Goal: Task Accomplishment & Management: Manage account settings

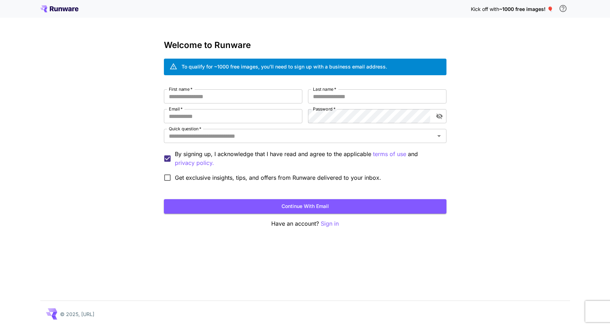
click at [52, 9] on icon at bounding box center [52, 8] width 4 height 5
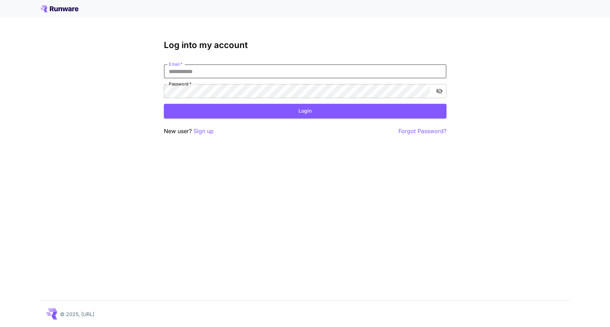
type input "**********"
click at [305, 111] on button "Login" at bounding box center [305, 111] width 283 height 14
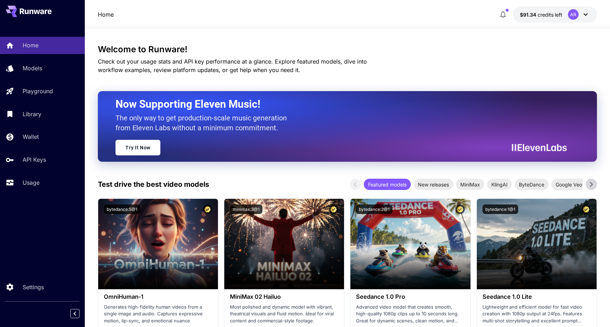
click at [584, 14] on icon at bounding box center [585, 14] width 4 height 2
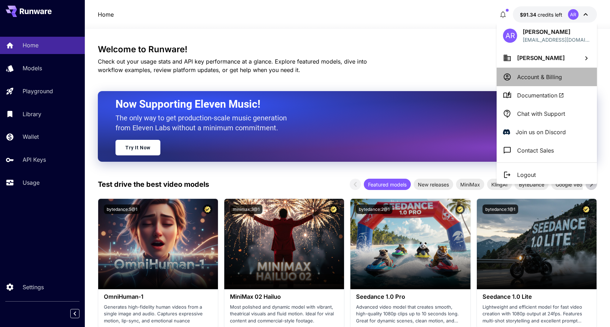
click at [532, 77] on p "Account & Billing" at bounding box center [539, 77] width 45 height 8
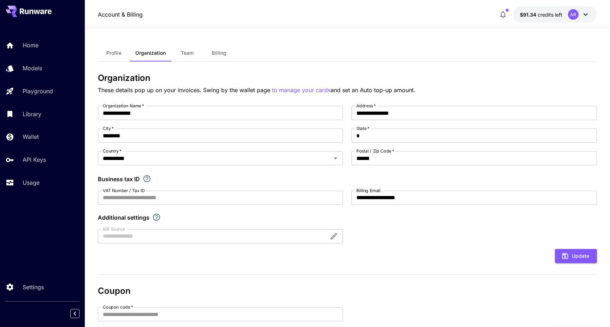
click at [218, 54] on span "Billing" at bounding box center [219, 53] width 15 height 6
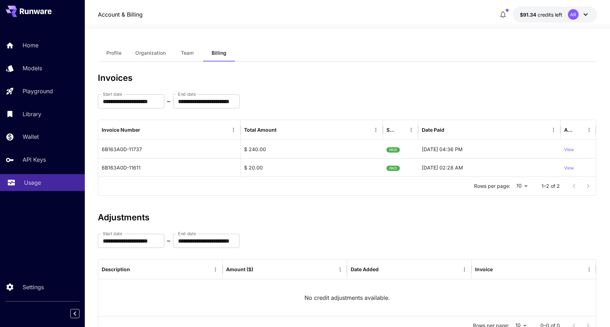
click at [29, 183] on p "Usage" at bounding box center [32, 182] width 17 height 8
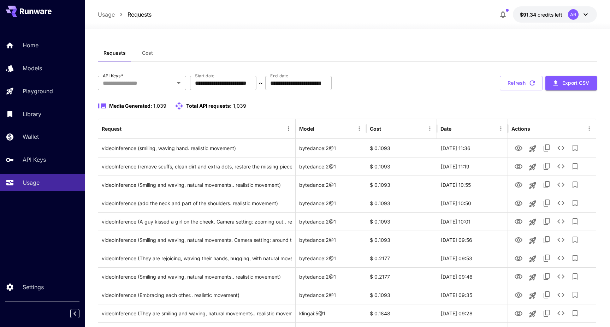
click at [147, 54] on span "Cost" at bounding box center [147, 53] width 11 height 6
